Goal: Find specific page/section: Find specific page/section

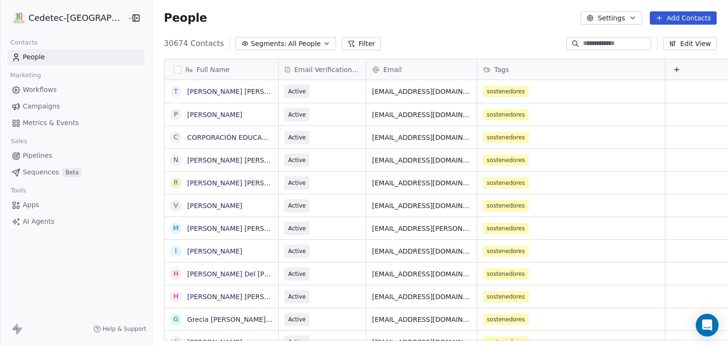
scroll to position [297, 592]
click at [34, 106] on span "Campaigns" at bounding box center [41, 106] width 37 height 10
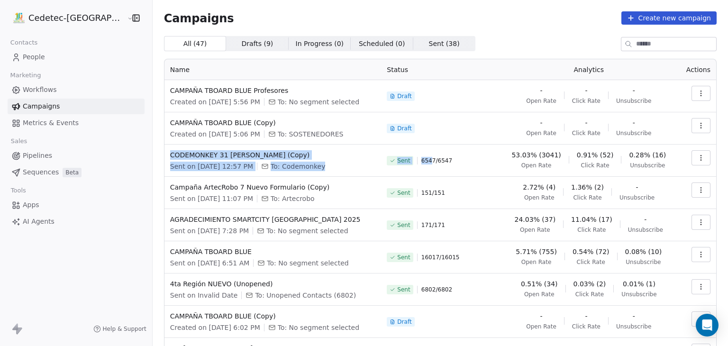
drag, startPoint x: 140, startPoint y: 152, endPoint x: 426, endPoint y: 146, distance: 285.4
click at [426, 146] on tr "CODEMONKEY 31 [PERSON_NAME] (Copy) Sent on [DATE] 12:57 PM To: Codemonkey Sent …" at bounding box center [440, 161] width 552 height 32
click at [314, 152] on span "CODEMONKEY 31 [PERSON_NAME] (Copy)" at bounding box center [273, 154] width 206 height 9
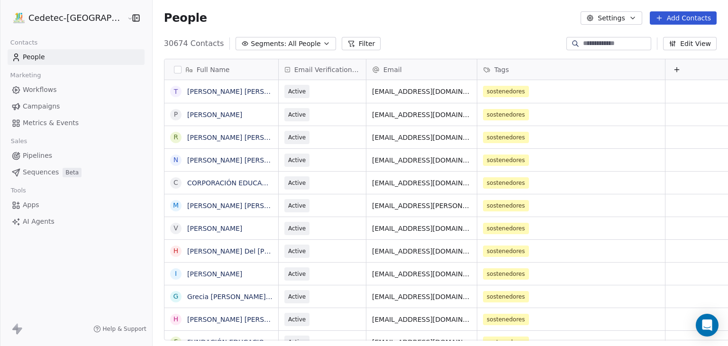
scroll to position [297, 592]
